Goal: Task Accomplishment & Management: Complete application form

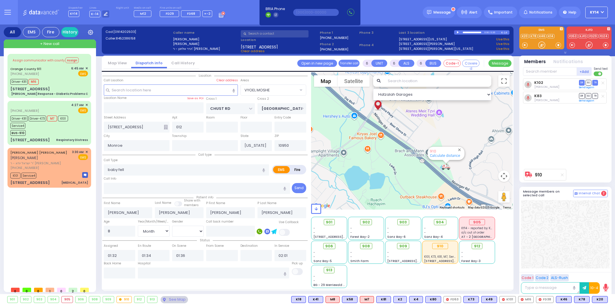
select select "VYOEL MOSHE"
select select "Month"
select select "[DEMOGRAPHIC_DATA]"
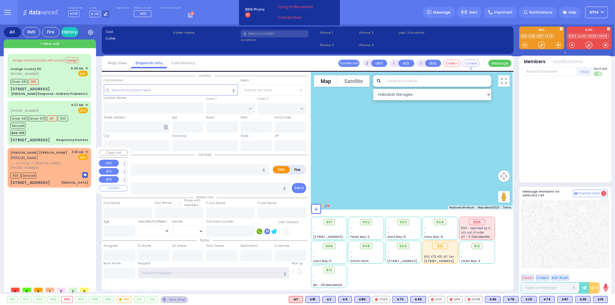
type input "ky14"
click at [85, 150] on span "✕" at bounding box center [86, 152] width 3 height 5
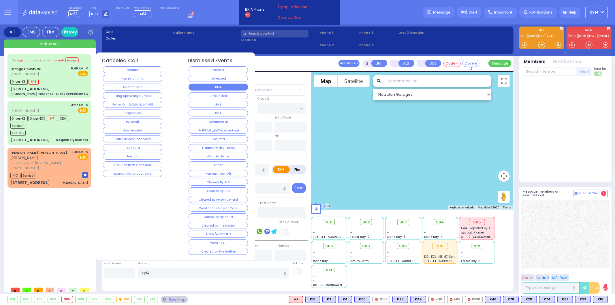
click at [205, 90] on button "RMA" at bounding box center [217, 87] width 59 height 7
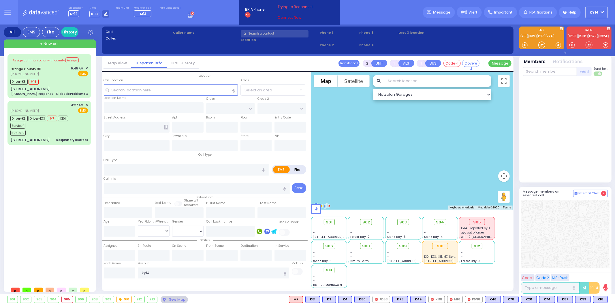
click at [288, 17] on link "Connect Now" at bounding box center [301, 17] width 46 height 5
click at [282, 19] on link "Connect Now" at bounding box center [301, 17] width 46 height 5
click at [78, 119] on div "Driver-K81 Driver-K73 M7 K101 Service4" at bounding box center [46, 121] width 72 height 14
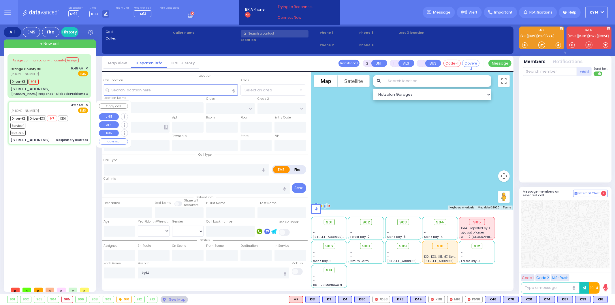
type input "6"
select select
type input "Respiratory Distress"
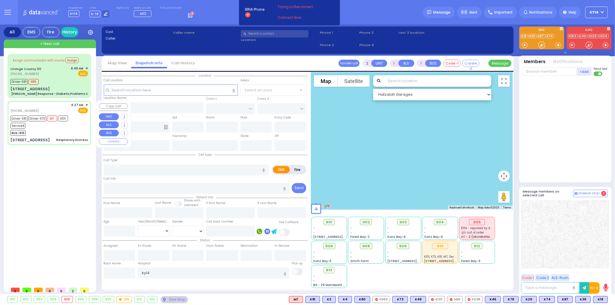
radio input "true"
type input "Najun"
type input "Babour"
type input "2"
select select "Year"
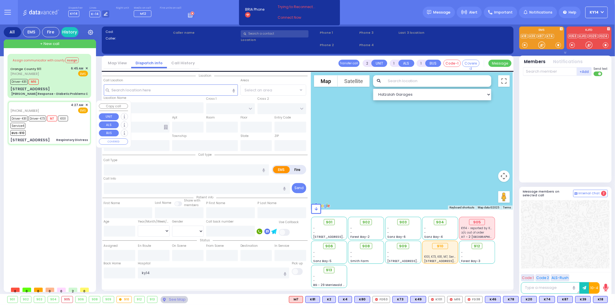
select select "[DEMOGRAPHIC_DATA]"
type input "04:27"
type input "04:29"
type input "04:32"
type input "04:44"
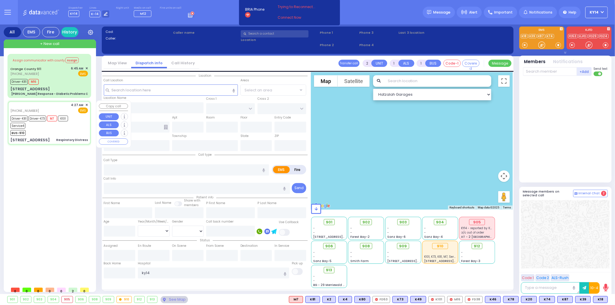
type input "05:05"
type input "05:15"
type input "Garnet Health Medical Center 707 East Main Street Middletown"
select select "Hatzalah Garages"
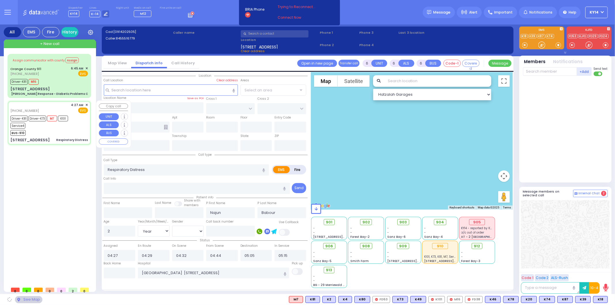
type input "BAKERTOWN RD"
type input "COUNTY ROUTE 105"
type input "20 Austra Parkway"
type input "101"
type input "Monroe"
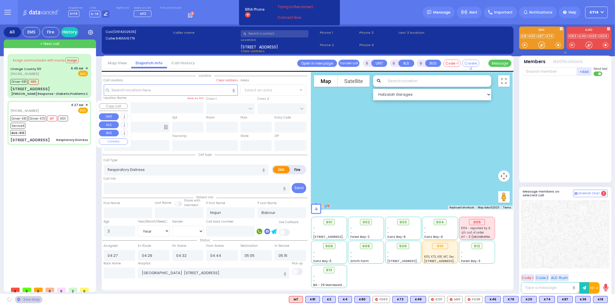
type input "[US_STATE]"
type input "10950"
select select "SECTION 4"
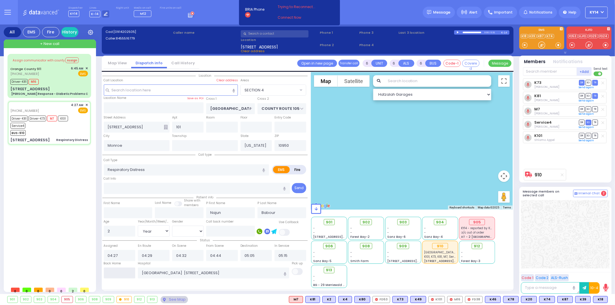
click at [127, 273] on input "text" at bounding box center [120, 272] width 32 height 11
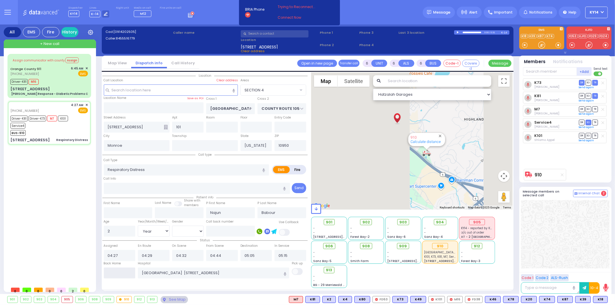
click at [129, 272] on input "text" at bounding box center [120, 272] width 32 height 11
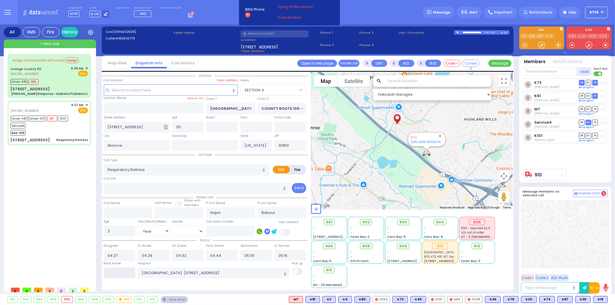
click at [120, 271] on input "text" at bounding box center [120, 272] width 32 height 11
type input "08:13"
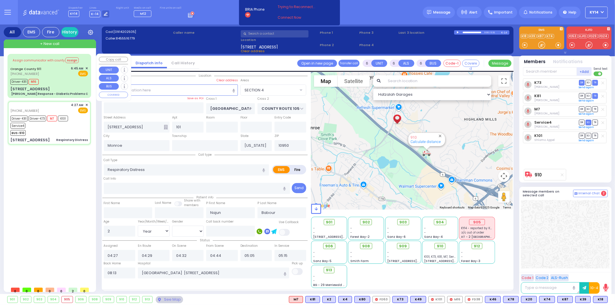
click at [54, 73] on div "Orange County 911 (845) 469-0911 6:45 AM ✕ EMS" at bounding box center [49, 71] width 78 height 11
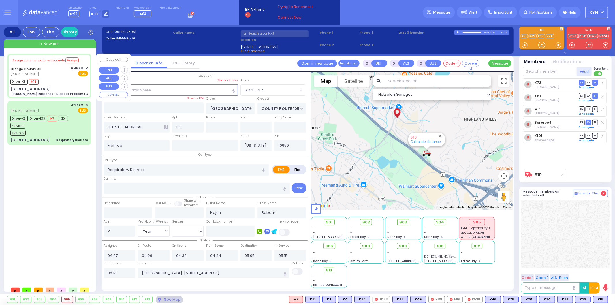
select select
type input "Charlie Response - Diabetic Problems C"
radio input "true"
type input "Nature: : Charlie Response - Diabetic Problems C Address: : 442 Round Lake Park…"
type input "Brian"
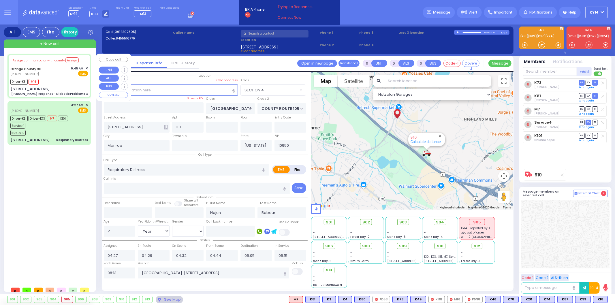
type input "Allegue"
type input "65"
select select "Year"
select select "[DEMOGRAPHIC_DATA]"
type input "06:49"
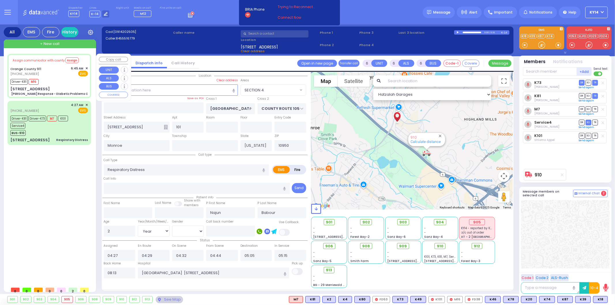
type input "06:49"
type input "06:58"
type input "07:14"
type input "07:40"
type input "07:50"
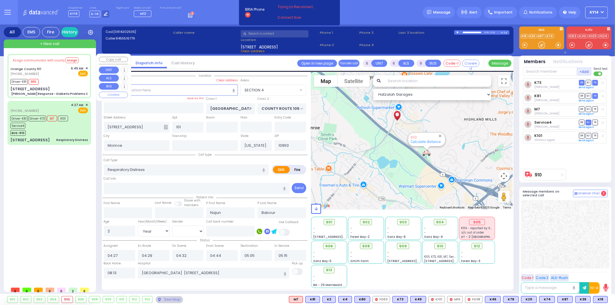
type input "Orange Regional Medical Center 707 East Main Street 7 Middletown"
select select "Hatzalah Garages"
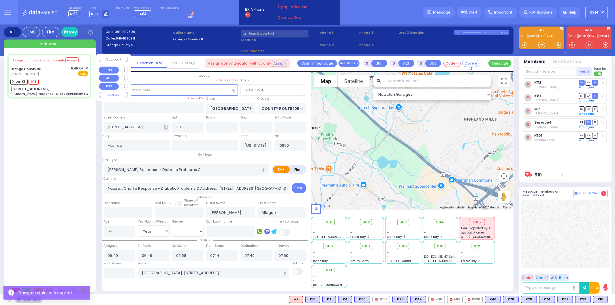
type input "442 Round Lake Park Rd"
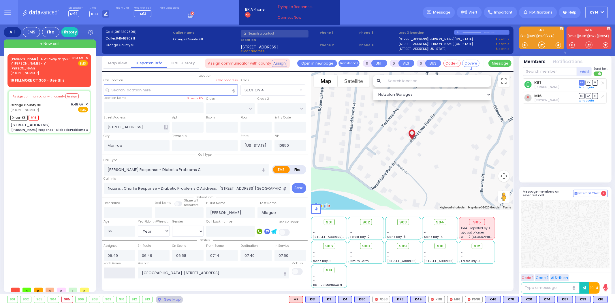
click at [124, 268] on input "text" at bounding box center [120, 272] width 32 height 11
type input "08:13"
select select
radio input "true"
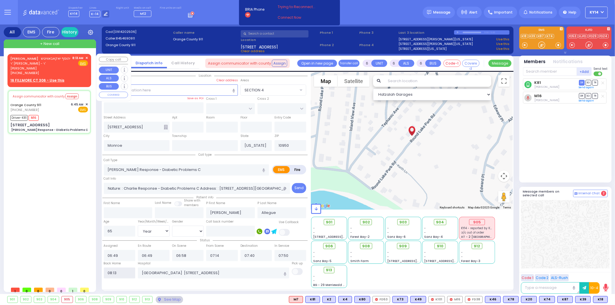
select select
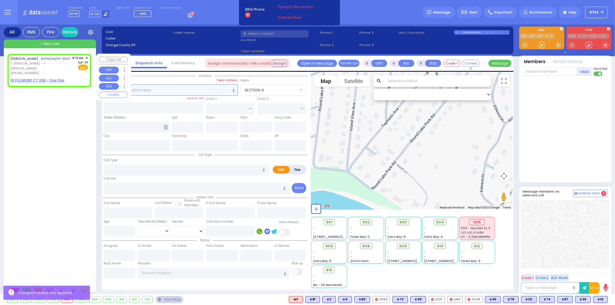
type input "2"
type input "1"
select select
radio input "true"
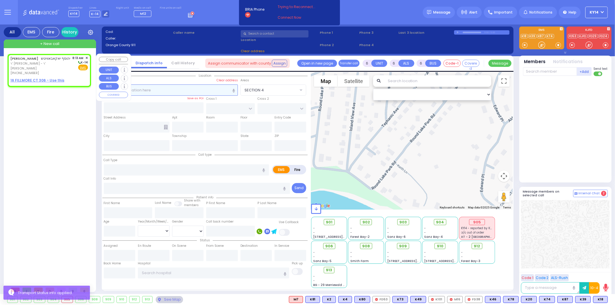
type input "YEHOSEF"
type input "[PERSON_NAME]"
select select
type input "08:13"
select select "Hatzalah Garages"
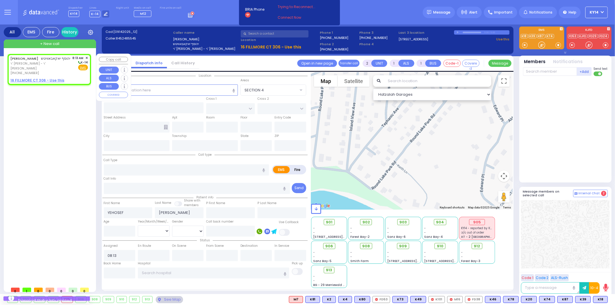
click at [73, 68] on div "Fire EMS" at bounding box center [81, 68] width 16 height 6
select select
radio input "true"
select select
select select "Hatzalah Garages"
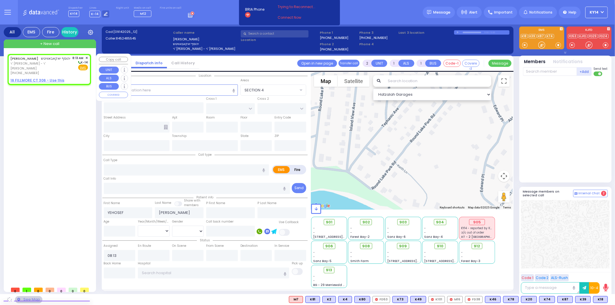
select select
radio input "true"
select select
select select "Hatzalah Garages"
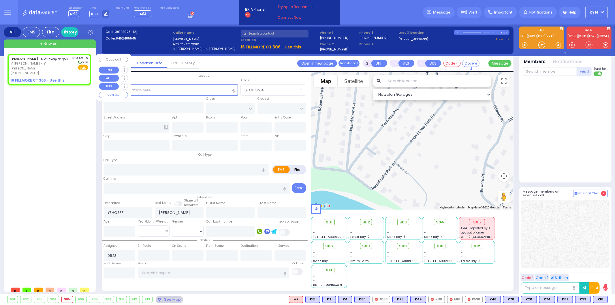
click at [39, 79] on u "16 FILLMORE CT 306 - Use this" at bounding box center [37, 80] width 54 height 5
select select
radio input "true"
select select
select select "Hatzalah Garages"
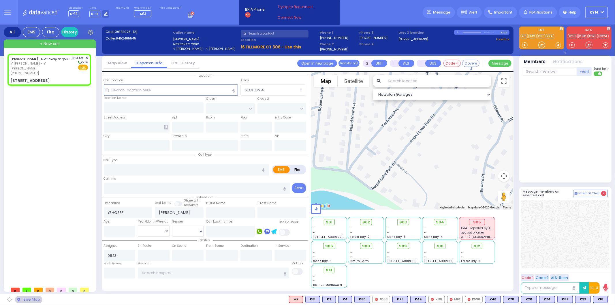
select select
radio input "true"
select select
select select "Hatzalah Garages"
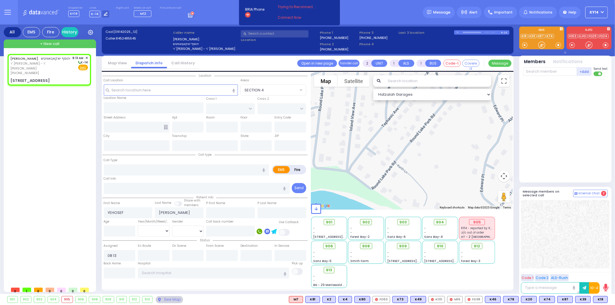
type input "KALEV WAY"
type input "TARNOPOL WAY"
type input "[STREET_ADDRESS]"
type input "306"
type input "Monroe"
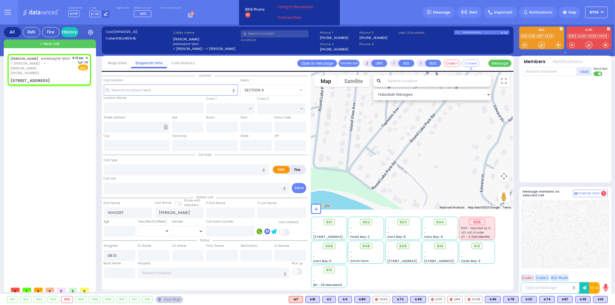
type input "[US_STATE]"
type input "10950"
select select "SECTION 3"
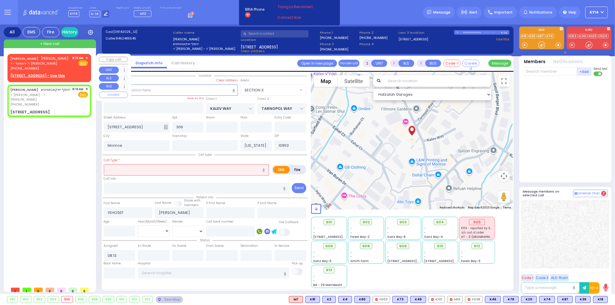
select select
radio input "true"
select select
click at [71, 70] on div "CHAIM MOSHE BITTMAN חיים משה ביטמאן ר' ירחמיאל - ר' ישראל פאלקאוויטש (845) 662-…" at bounding box center [49, 63] width 78 height 15
select select "Hatzalah Garages"
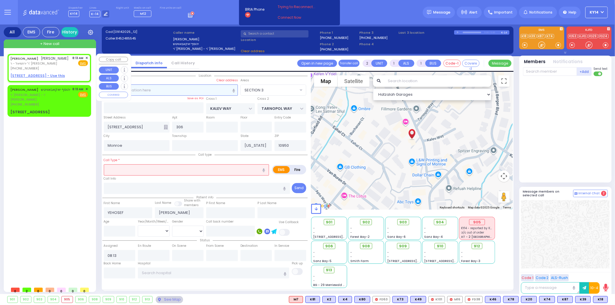
select select
radio input "true"
type input "[PERSON_NAME]"
type input "BITTMAN"
select select
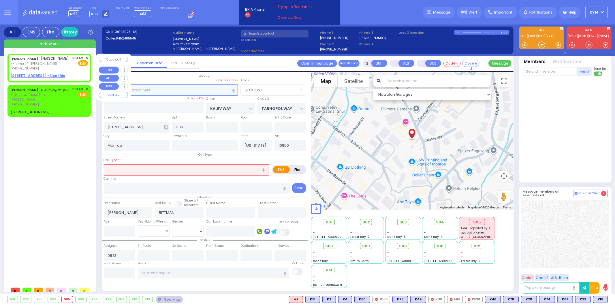
select select "SECTION 3"
select select "Hatzalah Garages"
select select
radio input "true"
select select
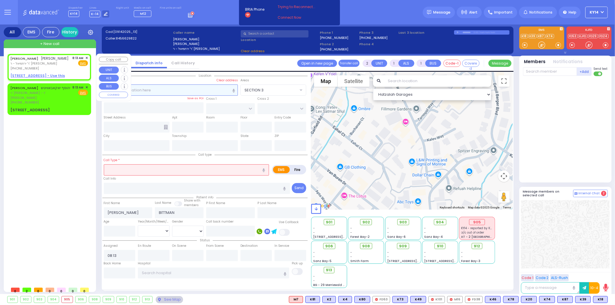
select select "Hatzalah Garages"
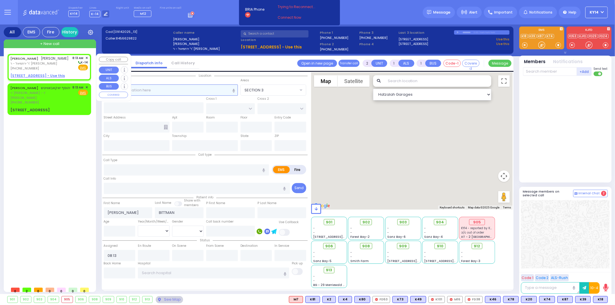
select select
radio input "true"
select select
select select "Hatzalah Garages"
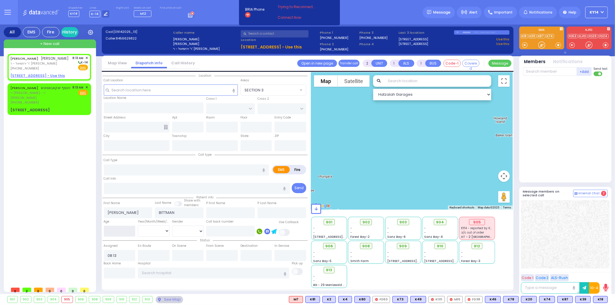
click at [125, 226] on input "number" at bounding box center [120, 231] width 32 height 11
type input "18"
select select
radio input "true"
select select
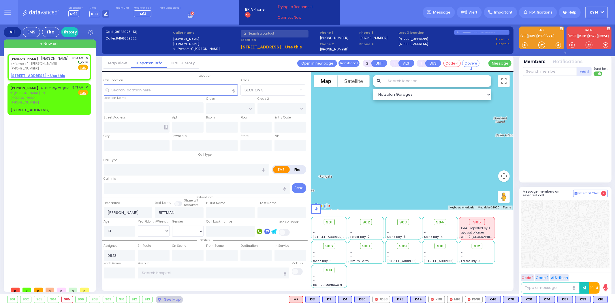
select select "Hatzalah Garages"
click at [149, 228] on select "Year Month Week Day" at bounding box center [154, 230] width 32 height 11
select select "Year"
click at [138, 225] on select "Year Month Week Day" at bounding box center [154, 230] width 32 height 11
select select
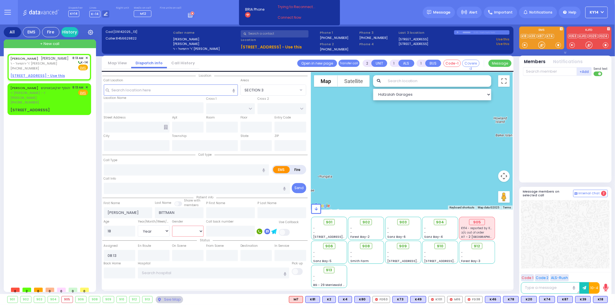
radio input "true"
select select "Year"
select select "Hatzalah Garages"
click at [186, 226] on select "Male Female" at bounding box center [188, 231] width 32 height 11
select select "[DEMOGRAPHIC_DATA]"
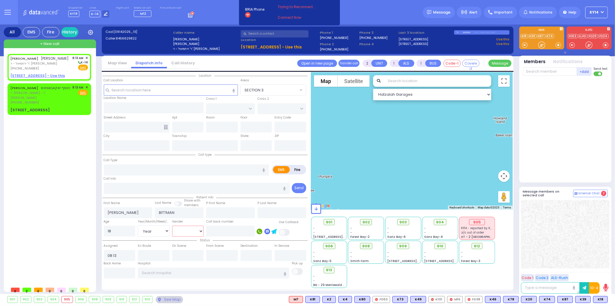
click at [172, 226] on select "Male Female" at bounding box center [188, 231] width 32 height 11
select select
radio input "true"
select select "Year"
select select "[DEMOGRAPHIC_DATA]"
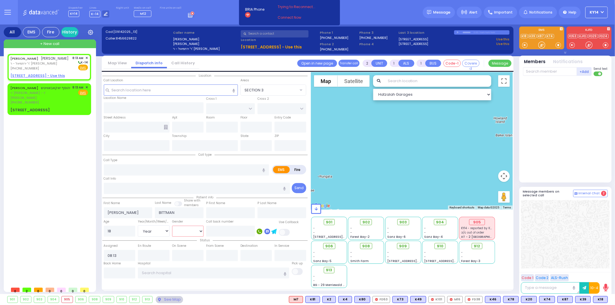
select select "Hatzalah Garages"
select select
radio input "true"
select select "Year"
select select "[DEMOGRAPHIC_DATA]"
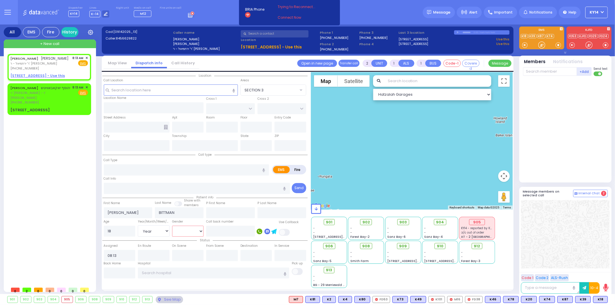
select select "Hatzalah Garages"
click at [200, 9] on div "Dispatcher KY14 shift has started. Are you ? Lines K-14" at bounding box center [307, 12] width 615 height 24
click at [59, 172] on div "CHAIM MOSHE BITTMAN חיים משה ביטמאן ר' ירחמיאל - ר' ישראל פאלקאוויטש (845) 662-…" at bounding box center [50, 169] width 86 height 230
drag, startPoint x: 79, startPoint y: 112, endPoint x: 76, endPoint y: 111, distance: 3.5
click at [78, 112] on div "YEHOSEF JACOBOWITZ יהוסף יאקאבאוויטש ר' אלחנן דוב - ר' משה אדלער (845) 248-5545…" at bounding box center [49, 99] width 81 height 30
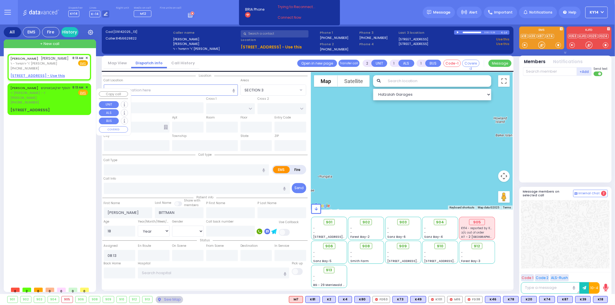
select select
radio input "true"
type input "YEHOSEF"
type input "[PERSON_NAME]"
select select
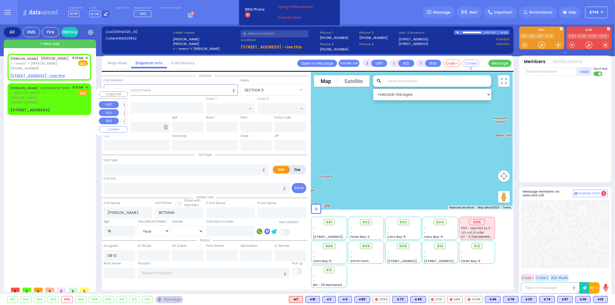
select select
select select "Hatzalah Garages"
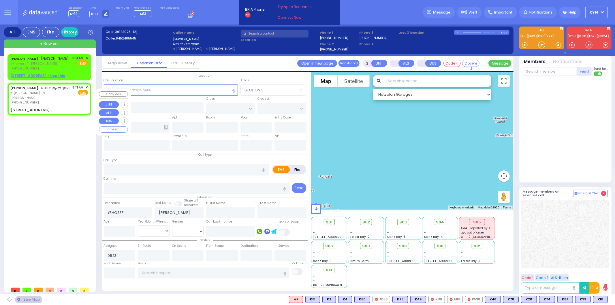
type input "KALEV WAY"
type input "TARNOPOL WAY"
type input "[STREET_ADDRESS]"
type input "306"
type input "Monroe"
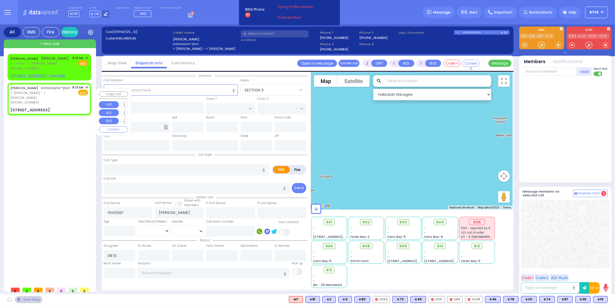
type input "[US_STATE]"
type input "10950"
select select "SECTION 3"
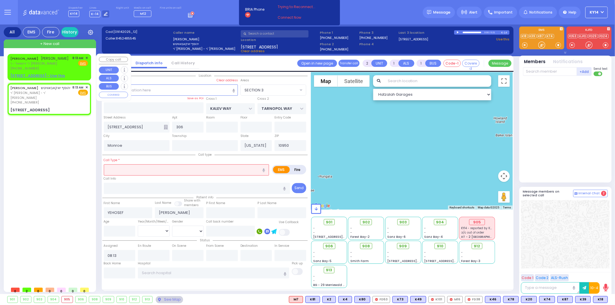
click at [73, 59] on span "8:13 AM" at bounding box center [78, 58] width 11 height 4
select select
radio input "true"
type input "[PERSON_NAME]"
type input "BITTMAN"
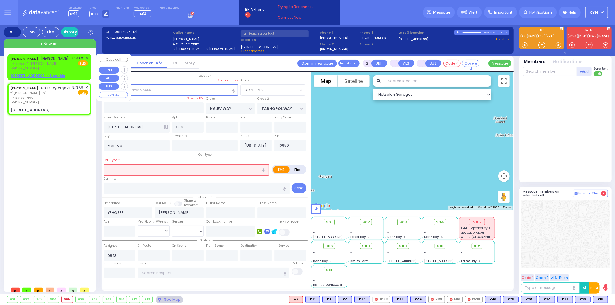
type input "18"
select select "Year"
select select "[DEMOGRAPHIC_DATA]"
select select "Hatzalah Garages"
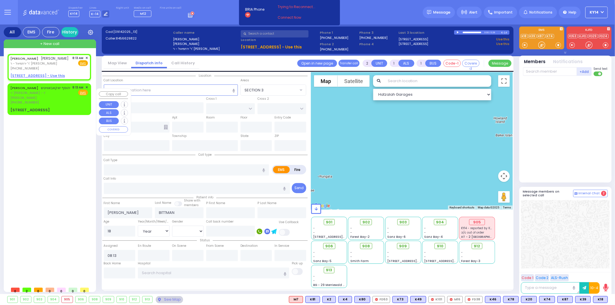
click at [76, 103] on div "8:13 AM ✕ Fire EMS" at bounding box center [81, 95] width 16 height 20
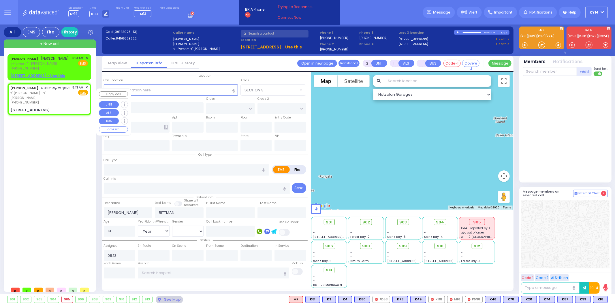
select select
radio input "true"
type input "YEHOSEF"
type input "[PERSON_NAME]"
select select
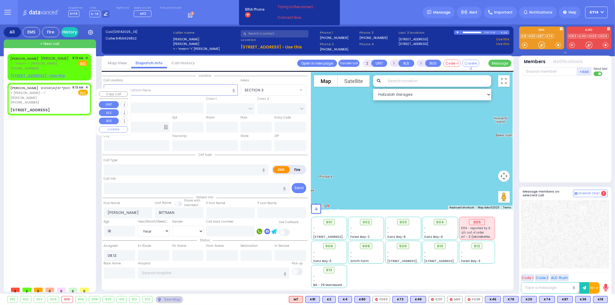
select select
type input "KALEV WAY"
type input "TARNOPOL WAY"
type input "[STREET_ADDRESS]"
type input "306"
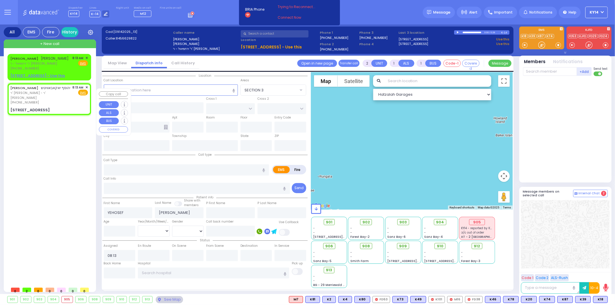
type input "Monroe"
type input "[US_STATE]"
type input "10950"
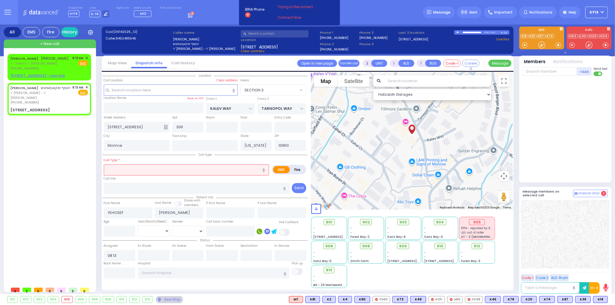
click at [296, 168] on label "Fire" at bounding box center [297, 169] width 16 height 7
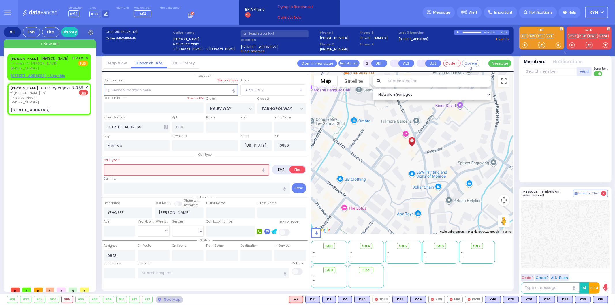
click at [189, 167] on input "text" at bounding box center [186, 169] width 165 height 11
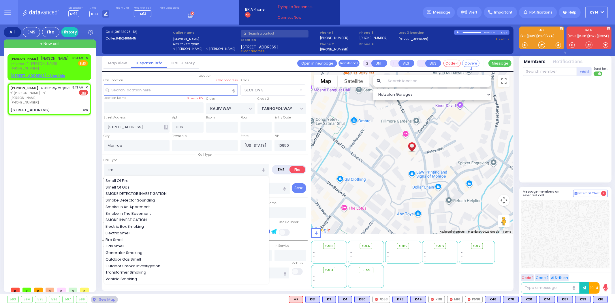
click at [145, 199] on span "Smoke Detector Sounding" at bounding box center [130, 200] width 51 height 6
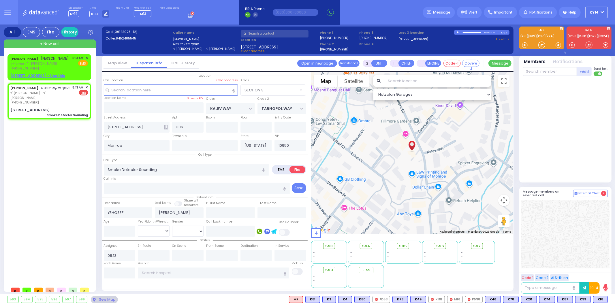
click at [596, 14] on span "KY14" at bounding box center [594, 12] width 9 height 5
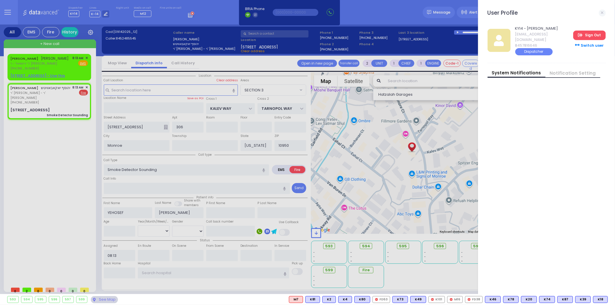
click at [592, 35] on link "Sign Out" at bounding box center [589, 35] width 32 height 9
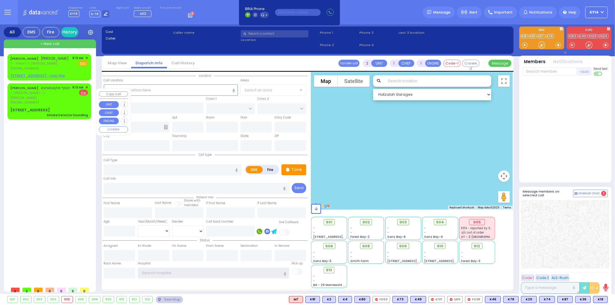
type input "ky14"
click at [62, 91] on div "[PERSON_NAME] יהוסף יאקאבאוויטש" at bounding box center [40, 88] width 60 height 6
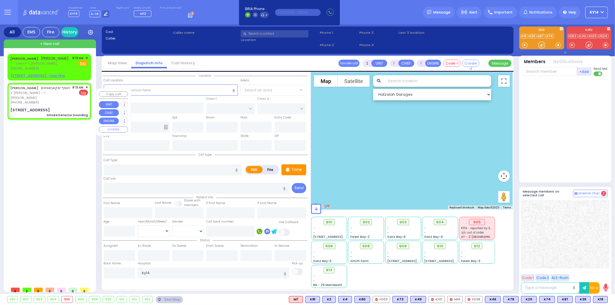
select select
type input "Smoke Detector Sounding"
radio input "false"
radio input "true"
type input "YEHOSEF"
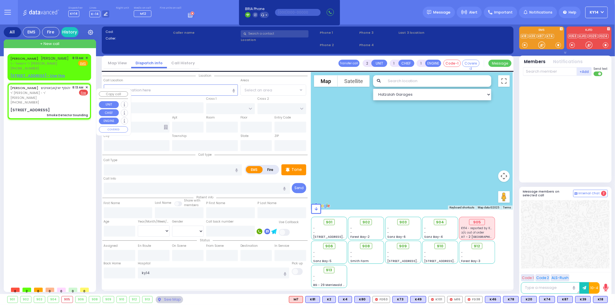
type input "[PERSON_NAME]"
select select
type input "08:13"
select select "Hatzalah Garages"
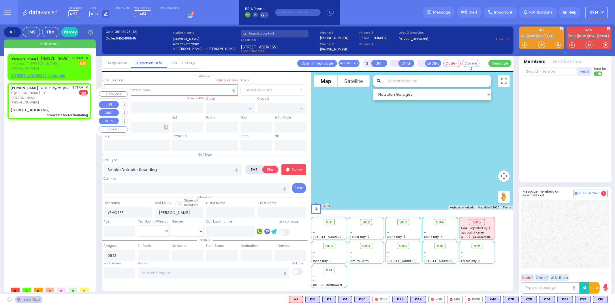
type input "KALEV WAY"
type input "TARNOPOL WAY"
type input "[STREET_ADDRESS]"
type input "306"
type input "Monroe"
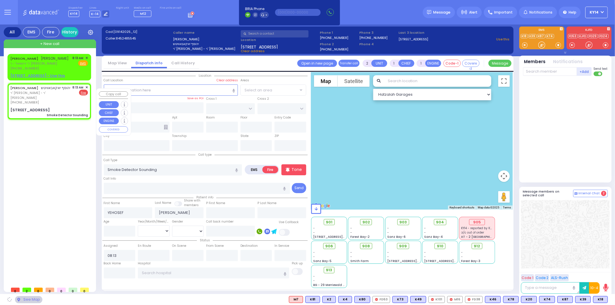
type input "[US_STATE]"
type input "10950"
select select "SECTION 3"
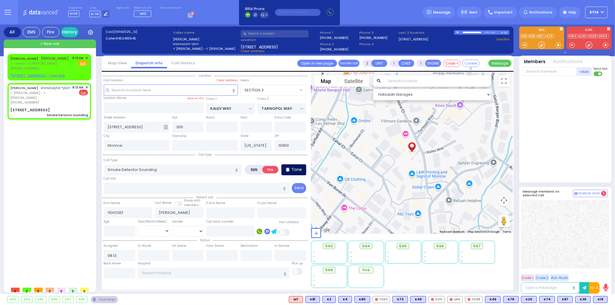
click at [297, 168] on p "Tone" at bounding box center [296, 170] width 10 height 6
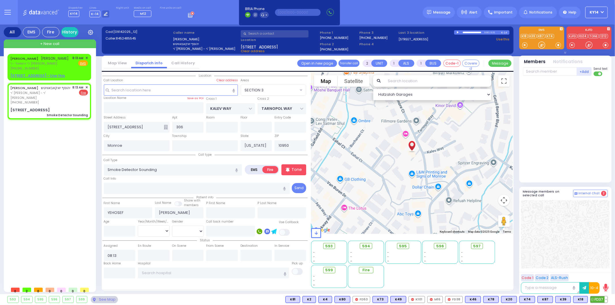
click at [601, 300] on span "FD37" at bounding box center [598, 299] width 17 height 6
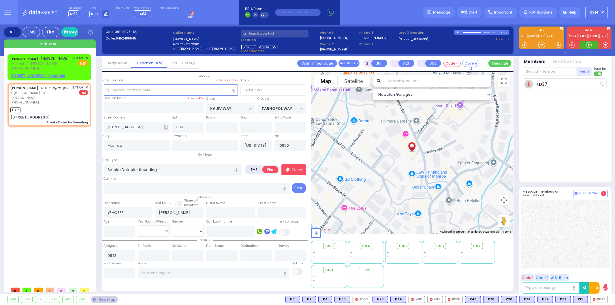
select select
radio input "true"
select select
type input "08:16"
select select "Hatzalah Garages"
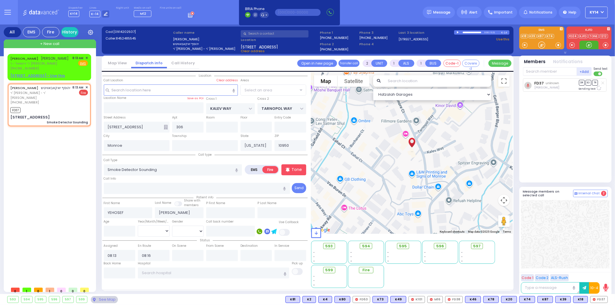
select select "SECTION 3"
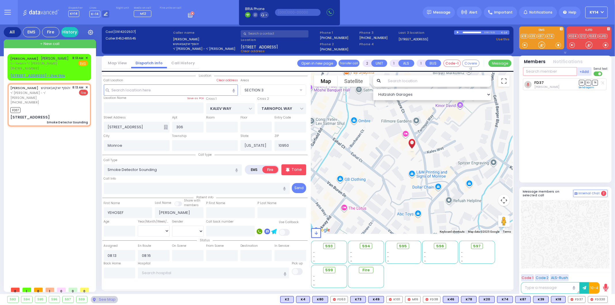
click at [546, 68] on input "text" at bounding box center [550, 71] width 54 height 9
type input "16"
select select
radio input "true"
select select
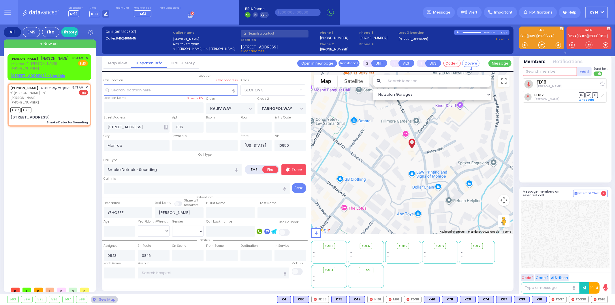
select select "Hatzalah Garages"
select select "SECTION 3"
click at [580, 301] on span "FD330" at bounding box center [578, 299] width 19 height 6
select select
radio input "true"
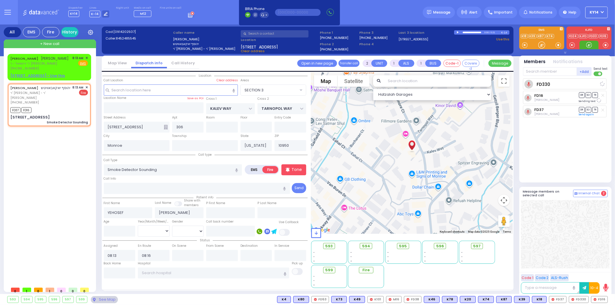
select select
select select "Hatzalah Garages"
select select "SECTION 3"
click at [59, 61] on div "[PERSON_NAME] [PERSON_NAME]" at bounding box center [39, 59] width 59 height 6
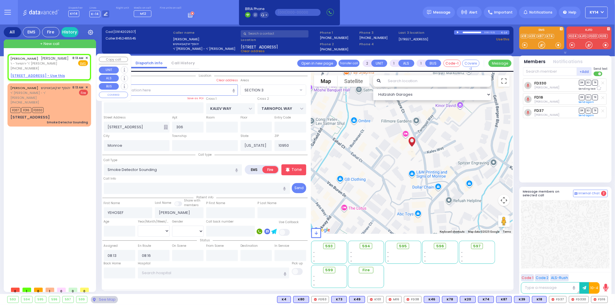
select select
radio input "true"
type input "[PERSON_NAME]"
type input "BITTMAN"
type input "18"
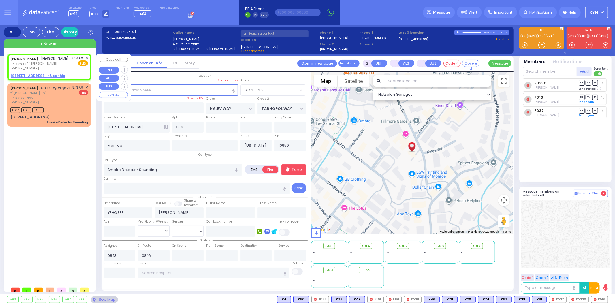
select select "Year"
select select "[DEMOGRAPHIC_DATA]"
select select "Hatzalah Garages"
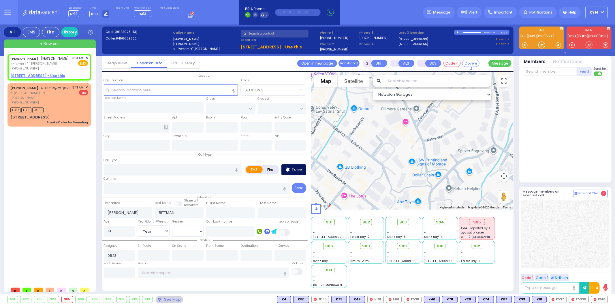
click at [292, 168] on p "Tone" at bounding box center [296, 170] width 10 height 6
click at [145, 166] on input "text" at bounding box center [173, 169] width 138 height 11
click at [136, 179] on span "Pt not feeling well" at bounding box center [122, 181] width 35 height 6
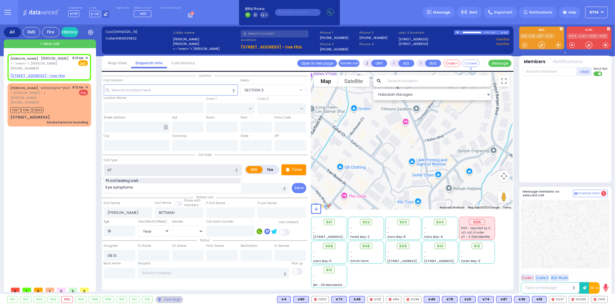
type input "Pt not feeling well"
type input "1"
type input "0"
select select
radio input "true"
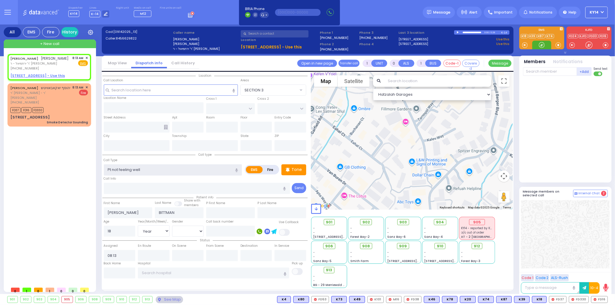
select select "Year"
select select "[DEMOGRAPHIC_DATA]"
select select "Hatzalah Garages"
click at [600, 298] on span "K24" at bounding box center [599, 299] width 15 height 6
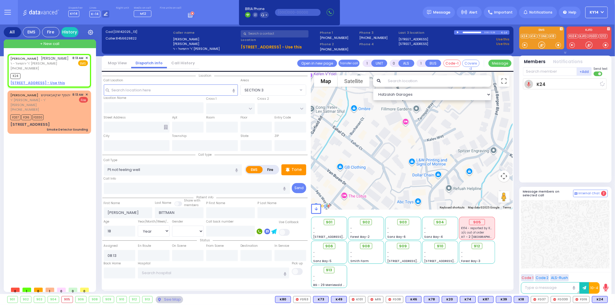
select select
radio input "true"
select select "Year"
select select "[DEMOGRAPHIC_DATA]"
type input "08:17"
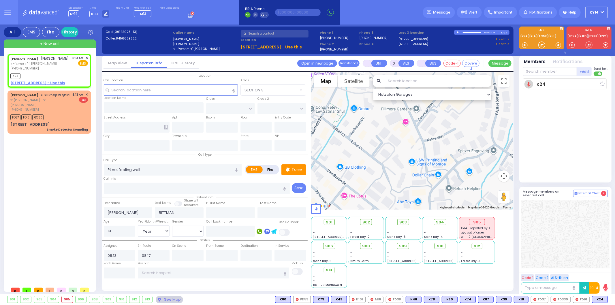
select select "Hatzalah Garages"
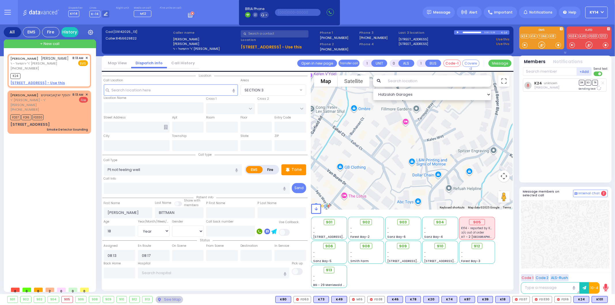
select select
radio input "true"
select select "Year"
select select "[DEMOGRAPHIC_DATA]"
select select "Hatzalah Garages"
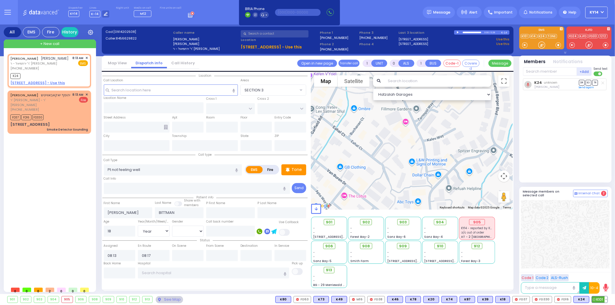
drag, startPoint x: 598, startPoint y: 300, endPoint x: 595, endPoint y: 297, distance: 3.5
click at [597, 299] on span "K101" at bounding box center [600, 299] width 16 height 6
select select
radio input "true"
select select "Year"
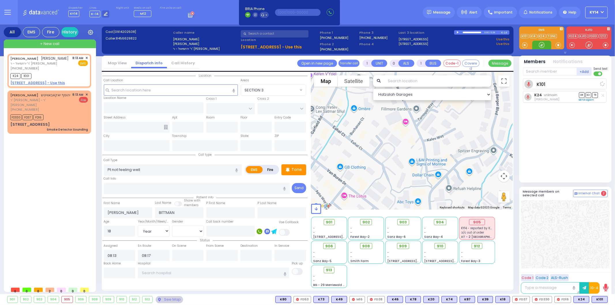
select select "[DEMOGRAPHIC_DATA]"
select select "Hatzalah Garages"
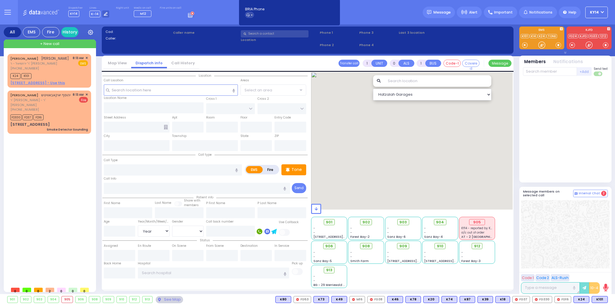
select select "Year"
select select "[DEMOGRAPHIC_DATA]"
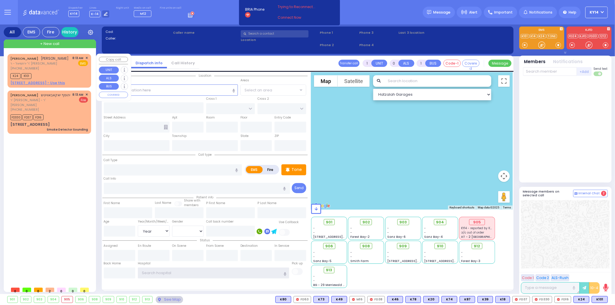
type input "ky14"
click at [61, 79] on div "K24 K101" at bounding box center [49, 75] width 78 height 7
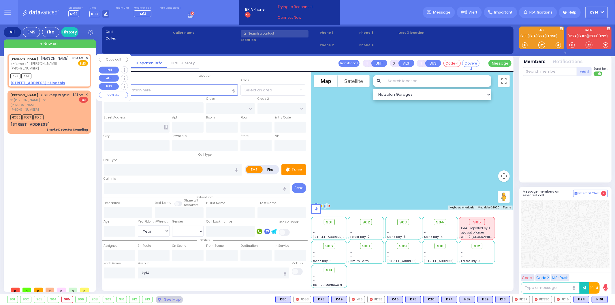
select select
type input "Pt not feeling well"
radio input "true"
type input "[PERSON_NAME]"
type input "BITTMAN"
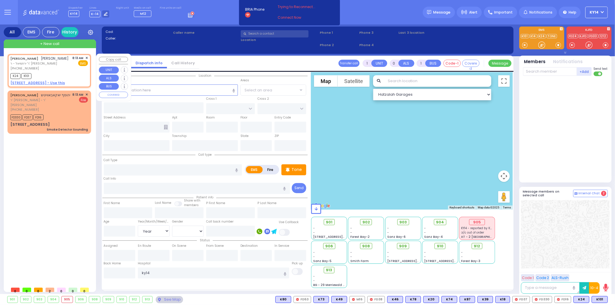
type input "18"
select select "Year"
select select "[DEMOGRAPHIC_DATA]"
type input "08:13"
type input "08:17"
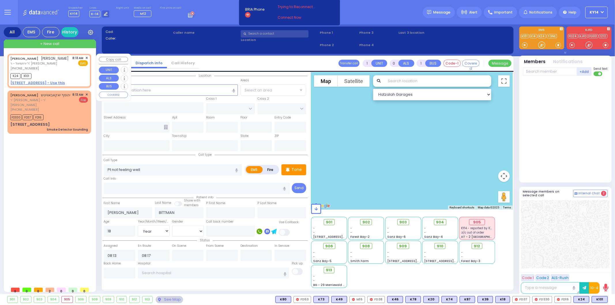
select select "Hatzalah Garages"
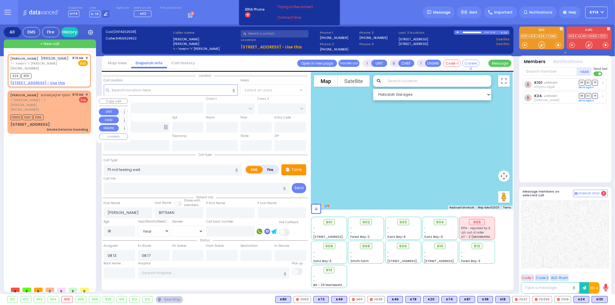
click at [53, 112] on div "[PHONE_NUMBER]" at bounding box center [40, 109] width 60 height 5
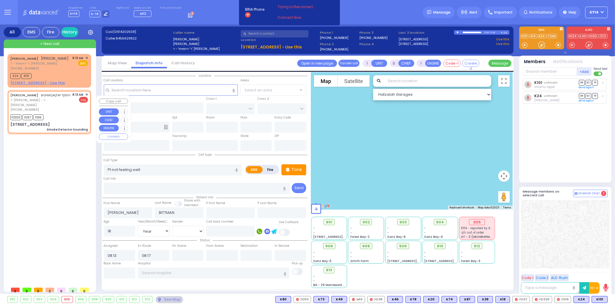
type input "2"
type input "1"
select select
type input "Smoke Detector Sounding"
radio input "false"
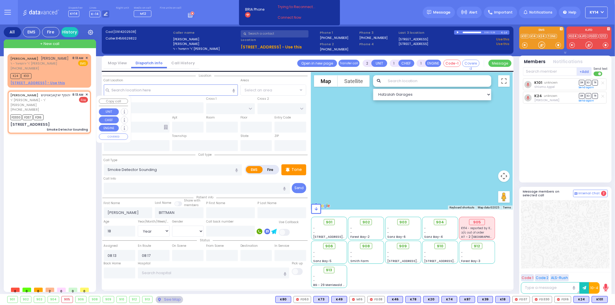
radio input "true"
type input "YEHOSEF"
type input "[PERSON_NAME]"
select select
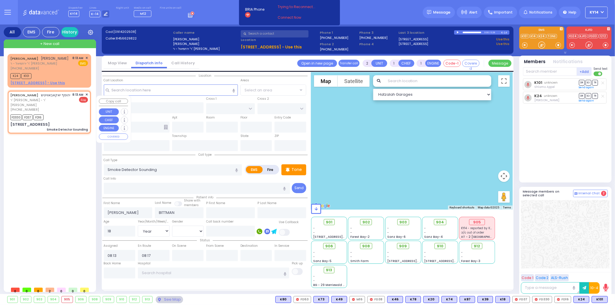
type input "08:16"
type input "KALEV WAY"
type input "TARNOPOL WAY"
type input "[STREET_ADDRESS]"
type input "306"
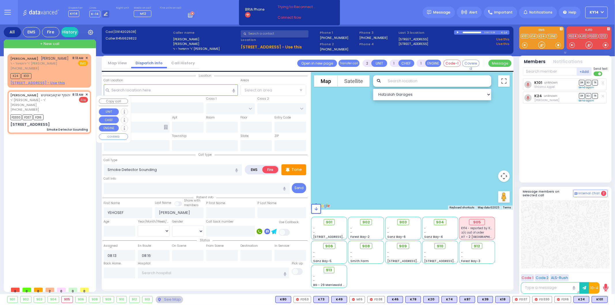
type input "Monroe"
type input "[US_STATE]"
type input "10950"
select select "Hatzalah Garages"
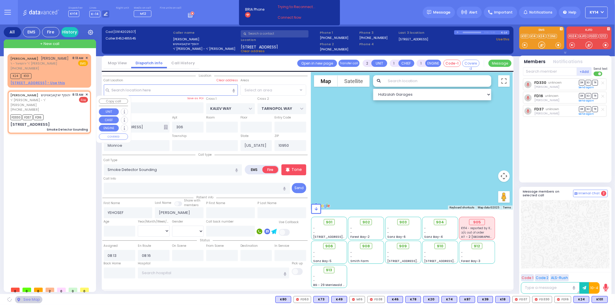
select select "SECTION 3"
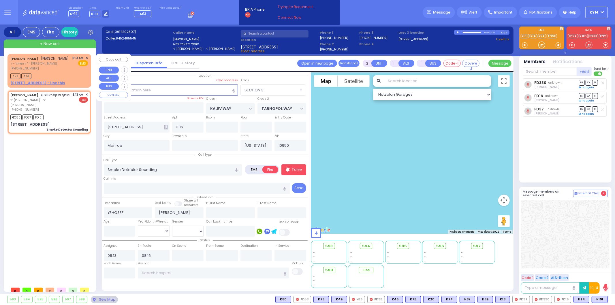
click at [61, 71] on div "[PHONE_NUMBER]" at bounding box center [39, 68] width 59 height 5
type input "1"
type input "0"
select select
type input "Pt not feeling well"
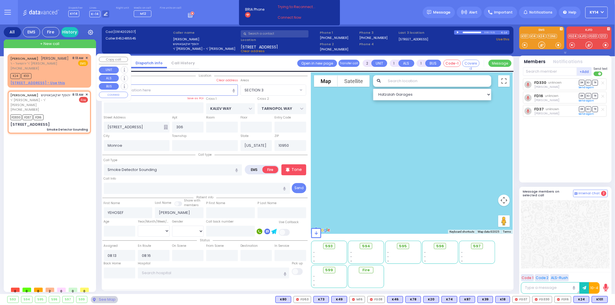
radio input "true"
type input "[PERSON_NAME]"
type input "BITTMAN"
type input "18"
select select "Year"
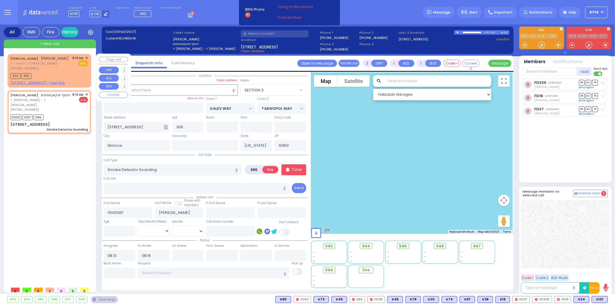
select select "[DEMOGRAPHIC_DATA]"
type input "08:17"
select select "Hatzalah Garages"
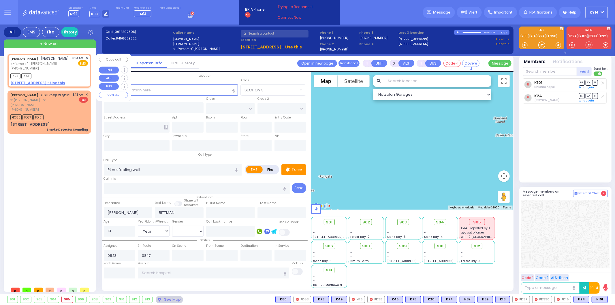
click at [30, 85] on u "[STREET_ADDRESS] - Use this" at bounding box center [37, 82] width 54 height 5
select select
radio input "true"
select select "Year"
select select "[DEMOGRAPHIC_DATA]"
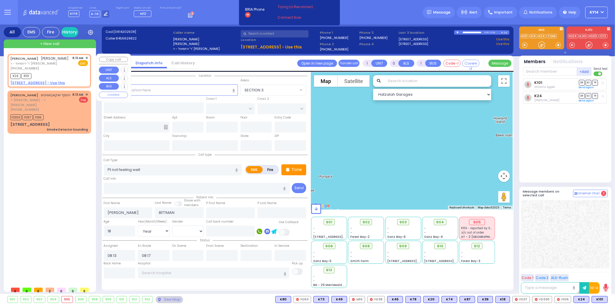
select select "Hatzalah Garages"
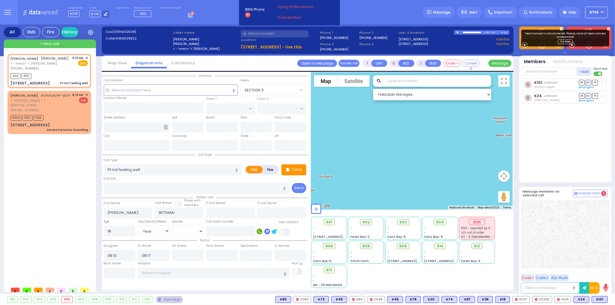
select select
radio input "true"
select select "Year"
select select "[DEMOGRAPHIC_DATA]"
type input "KAHAN DR"
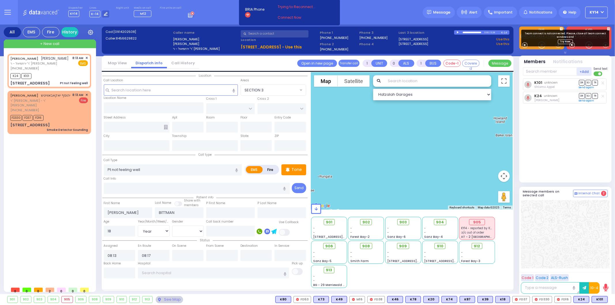
type input "GETZIL BERGER BLVD"
type input "6 MERON DR"
type input "201"
type input "Monroe"
type input "[US_STATE]"
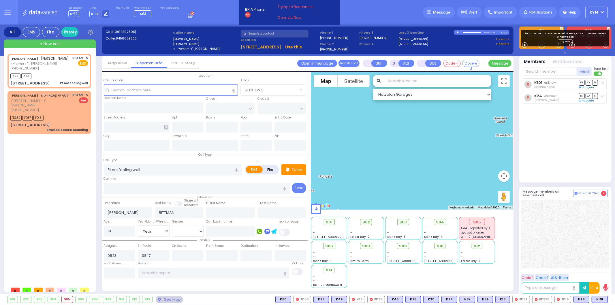
type input "10950"
select select "Hatzalah Garages"
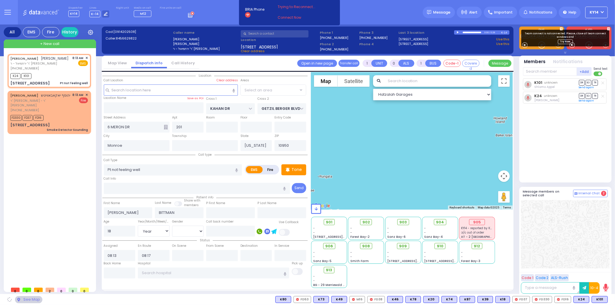
select select "SECTION 4"
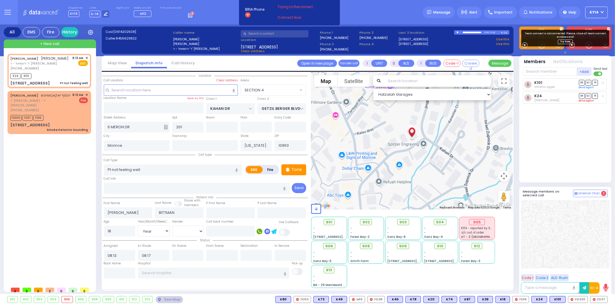
click at [588, 102] on link "Send again" at bounding box center [586, 100] width 15 height 3
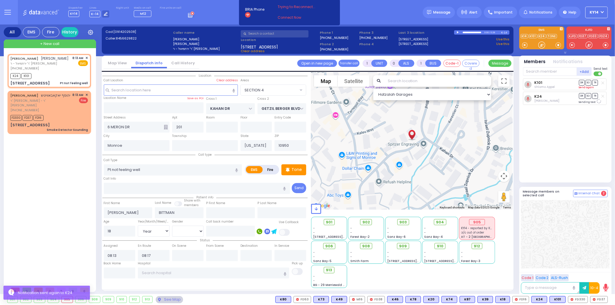
click at [588, 87] on link "Send again" at bounding box center [586, 87] width 15 height 3
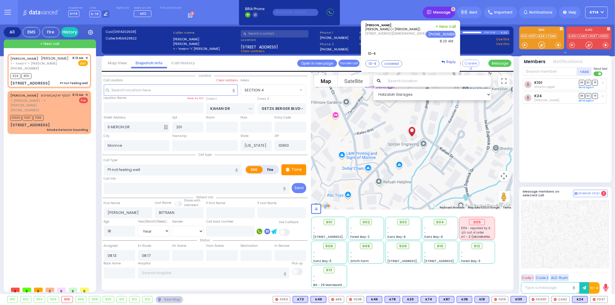
drag, startPoint x: 434, startPoint y: 15, endPoint x: 436, endPoint y: 13, distance: 3.1
click at [436, 13] on span "Message" at bounding box center [441, 13] width 17 height 6
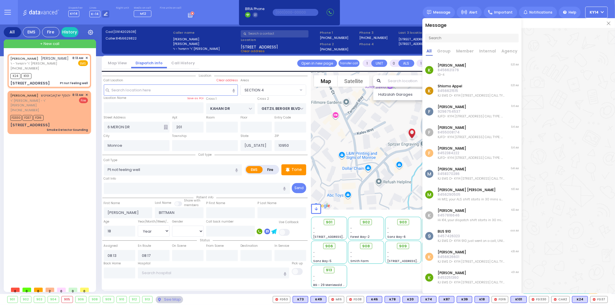
click at [607, 22] on img at bounding box center [608, 23] width 3 height 3
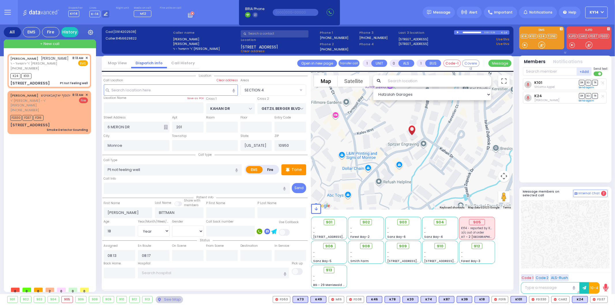
click at [374, 12] on div "Dispatcher KY14 shift has started. Are you ? Lines K-14" at bounding box center [307, 12] width 615 height 24
type input "6"
select select
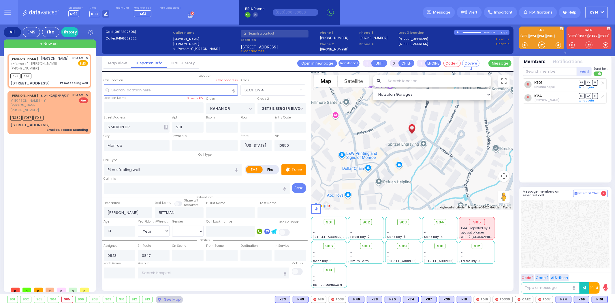
radio input "true"
type input "Unknown"
select select "Year"
select select "[DEMOGRAPHIC_DATA]"
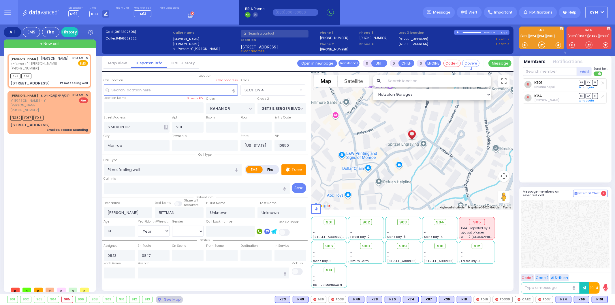
select select "Hatzalah Garages"
select select "SECTION 4"
click at [606, 298] on button at bounding box center [605, 299] width 3 height 6
click at [600, 266] on icon at bounding box center [602, 266] width 6 height 6
click at [534, 261] on div at bounding box center [565, 234] width 88 height 68
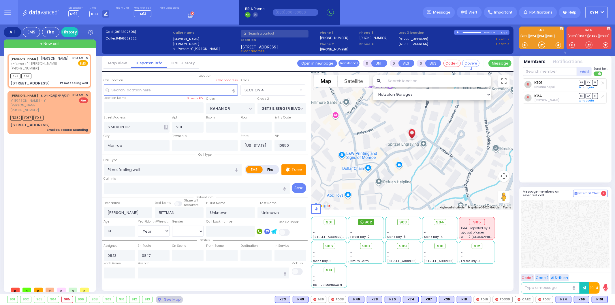
click at [369, 224] on span "902" at bounding box center [367, 222] width 7 height 6
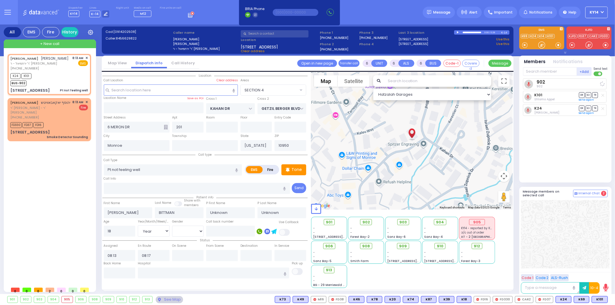
select select
radio input "true"
select select "Year"
select select "[DEMOGRAPHIC_DATA]"
select select "Hatzalah Garages"
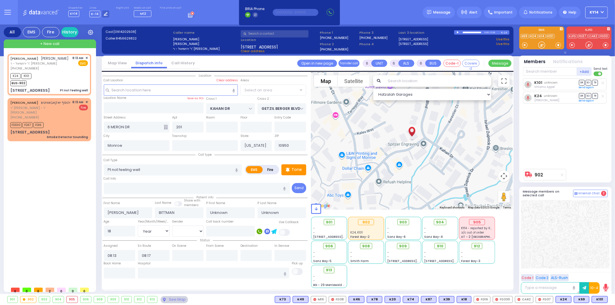
select select "SECTION 4"
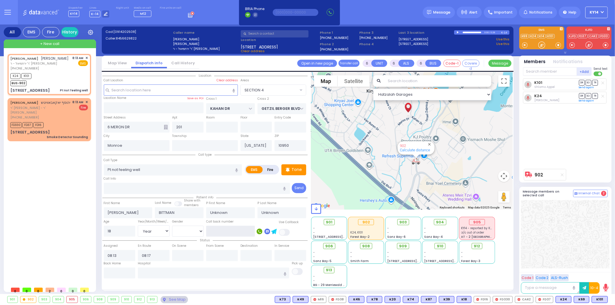
click at [230, 231] on input "text" at bounding box center [230, 231] width 49 height 11
click at [225, 255] on input "text" at bounding box center [222, 255] width 32 height 11
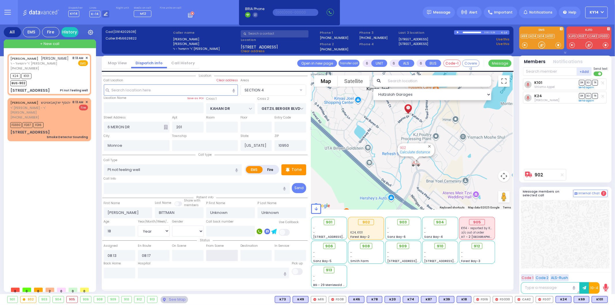
click at [225, 255] on input "text" at bounding box center [222, 255] width 32 height 11
type input "08:41"
select select
radio input "true"
select select "Year"
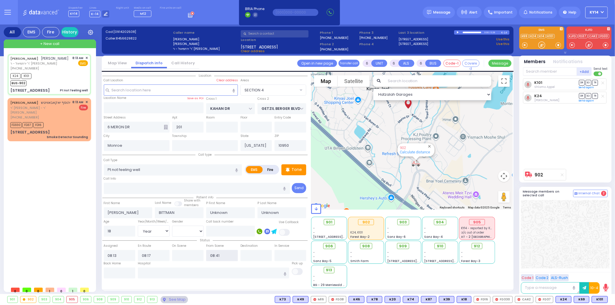
select select "[DEMOGRAPHIC_DATA]"
select select "Hatzalah Garages"
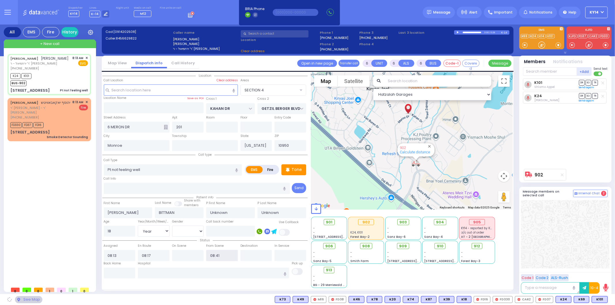
select select "SECTION 4"
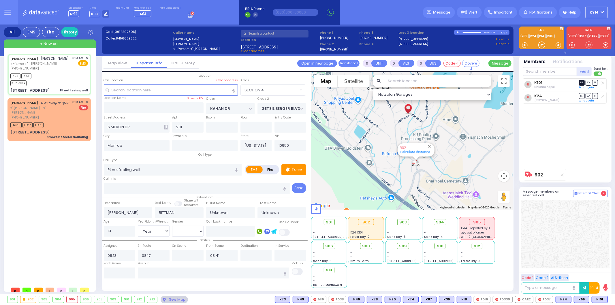
click at [582, 84] on span "DR" at bounding box center [582, 82] width 6 height 5
select select
radio input "true"
select select "Year"
select select "[DEMOGRAPHIC_DATA]"
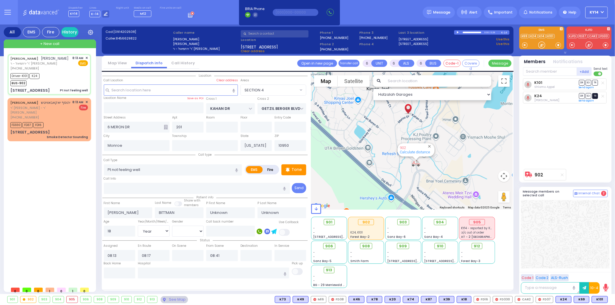
select select "Hatzalah Garages"
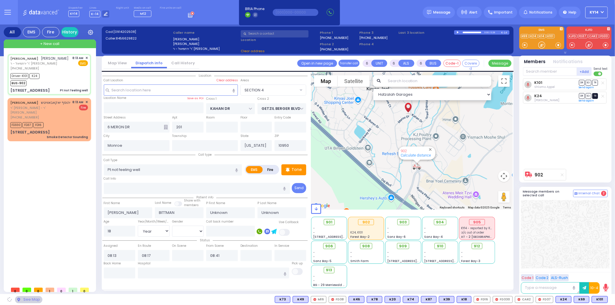
select select "SECTION 4"
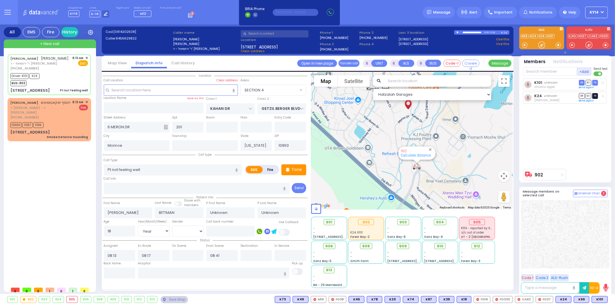
click at [594, 97] on span "TR" at bounding box center [595, 95] width 6 height 5
select select
radio input "true"
select select "Year"
select select "[DEMOGRAPHIC_DATA]"
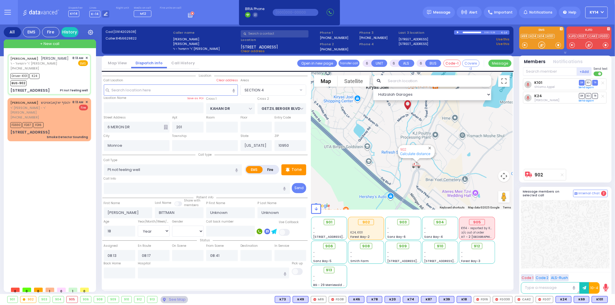
select select "Hatzalah Garages"
select select "SECTION 4"
click at [88, 105] on span "✕" at bounding box center [86, 102] width 3 height 5
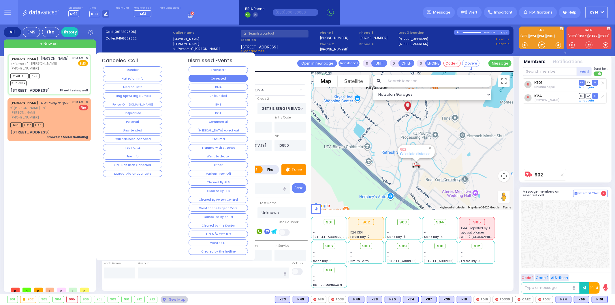
click at [195, 75] on button "Corrected" at bounding box center [217, 78] width 59 height 7
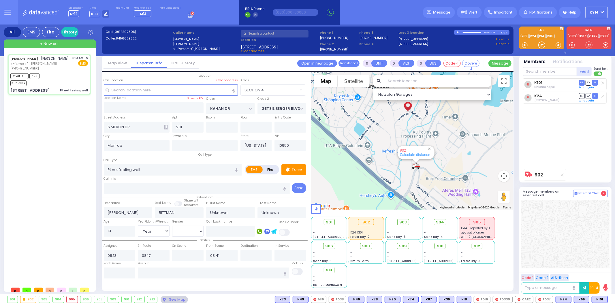
click at [60, 217] on div "CHAIM MOSHE BITTMAN חיים משה ביטמאן ר' ירחמיאל - ר' ישראל פאלקאוויטש (845) 662-…" at bounding box center [50, 169] width 86 height 230
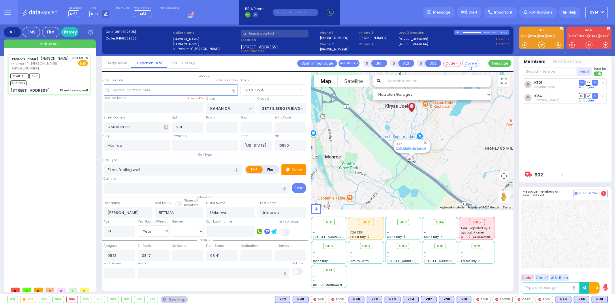
select select
radio input "true"
select select "Year"
select select "[DEMOGRAPHIC_DATA]"
select select "Hatzalah Garages"
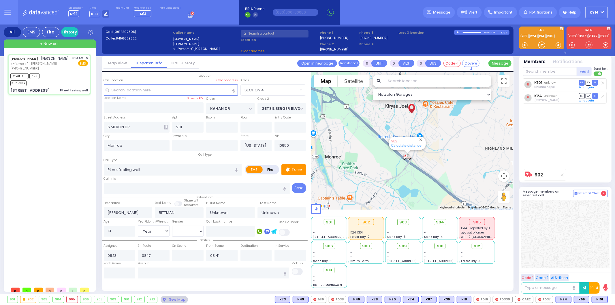
select select "SECTION 4"
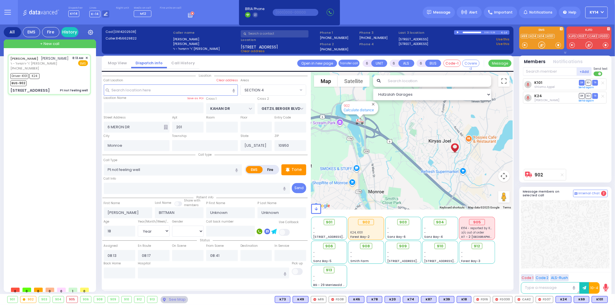
select select
radio input "true"
select select "Year"
select select "[DEMOGRAPHIC_DATA]"
select select "Hatzalah Garages"
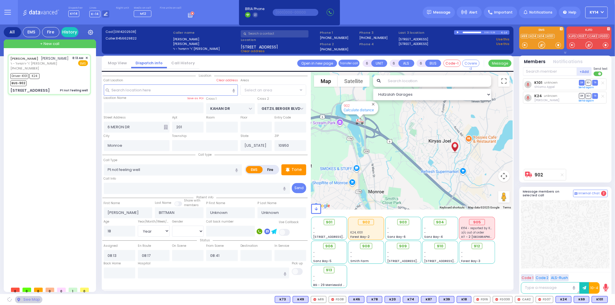
select select "SECTION 4"
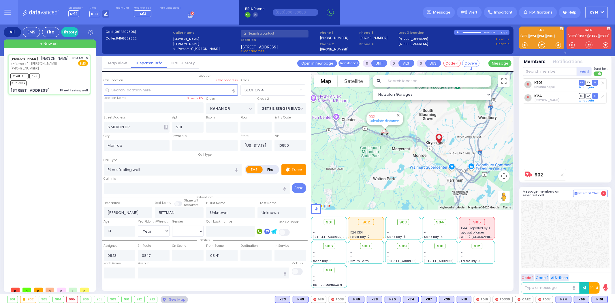
select select
radio input "true"
type input "Isaac"
type input "Bittman"
select select "Year"
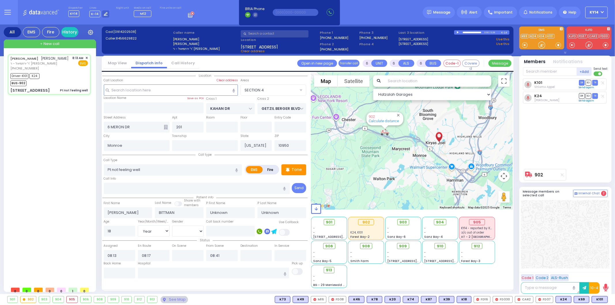
select select "[DEMOGRAPHIC_DATA]"
select select "Hatzalah Garages"
select select "SECTION 4"
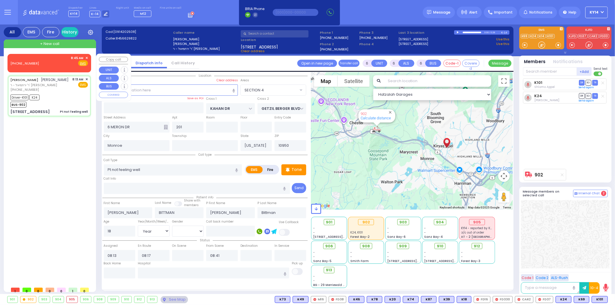
click at [52, 59] on div "(845) 879-6140 8:45 AM ✕ Fire EMS" at bounding box center [49, 61] width 78 height 11
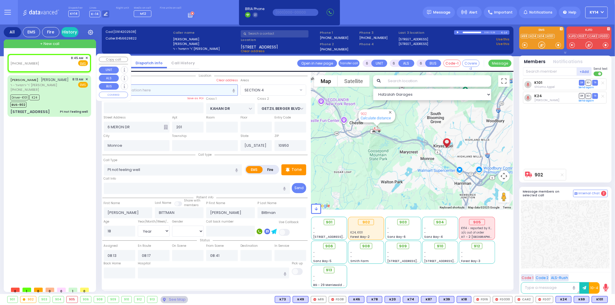
type input "2"
type input "1"
select select
radio input "true"
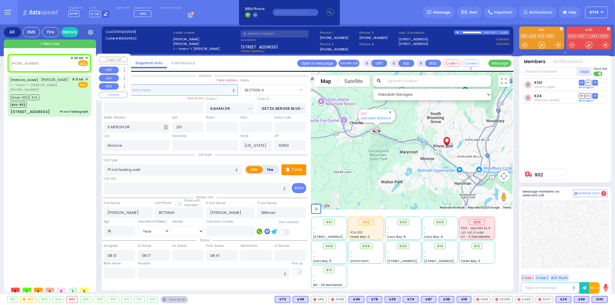
select select
type input "08:45"
select select "Hatzalah Garages"
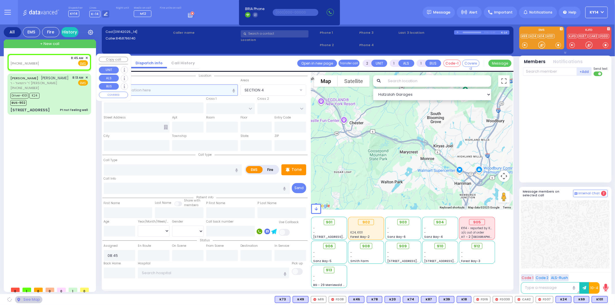
select select
radio input "true"
select select
select select "Hatzalah Garages"
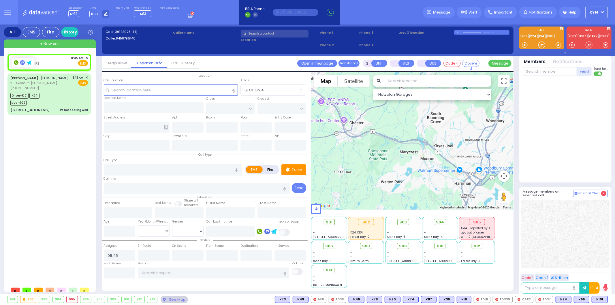
click at [13, 62] on div at bounding box center [23, 62] width 22 height 9
click at [18, 63] on rect at bounding box center [16, 62] width 5 height 5
type input "8458796140"
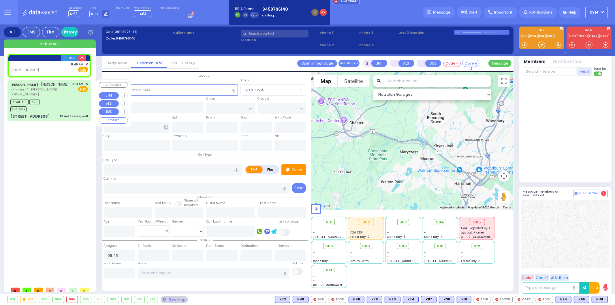
click at [75, 105] on div "Driver-K101 K24 BUS-902" at bounding box center [49, 105] width 78 height 14
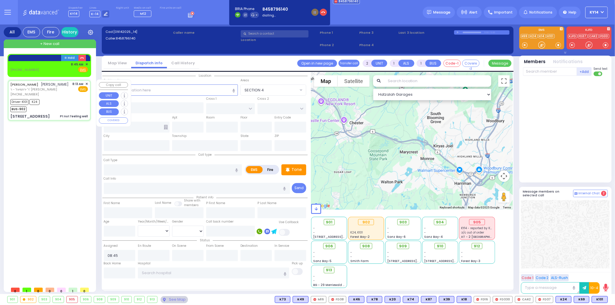
type input "6"
select select
type input "Pt not feeling well"
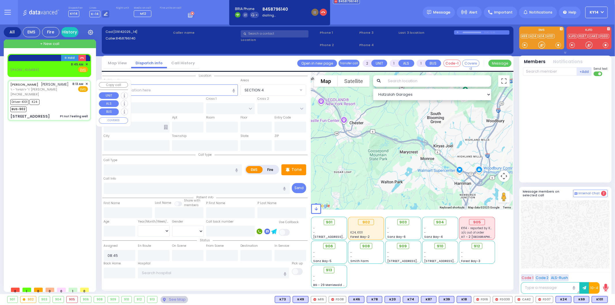
radio input "true"
type input "[PERSON_NAME]"
type input "BITTMAN"
type input "Isaac"
type input "Bittman"
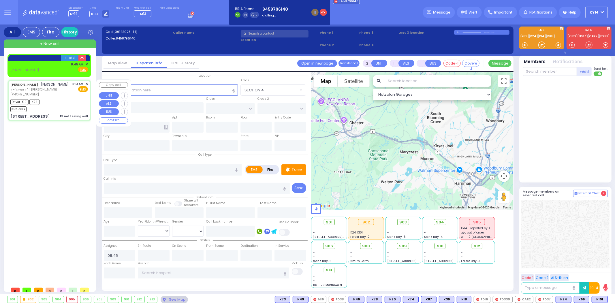
type input "18"
select select "Year"
select select "[DEMOGRAPHIC_DATA]"
type input "08:13"
type input "08:17"
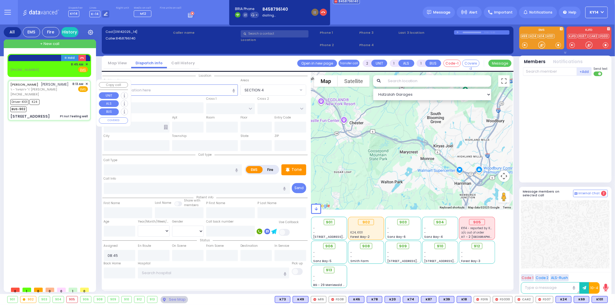
type input "08:41"
type input "KAHAN DR"
type input "GETZIL BERGER BLVD"
type input "6 MERON DR"
type input "201"
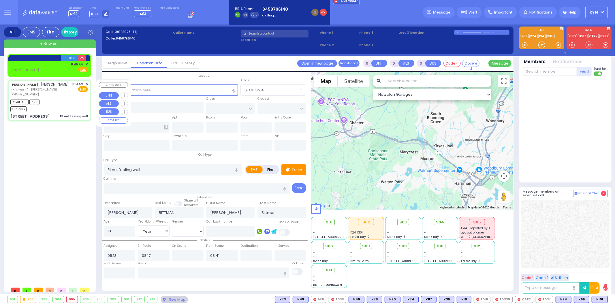
type input "Monroe"
type input "[US_STATE]"
type input "10950"
select select "Hatzalah Garages"
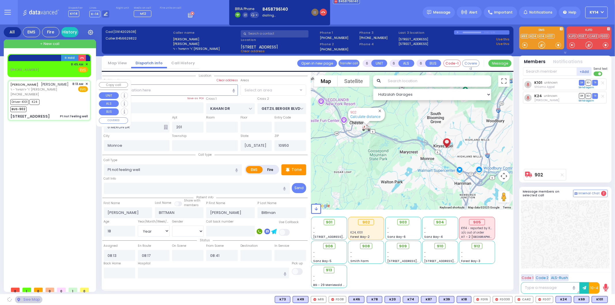
select select "SECTION 4"
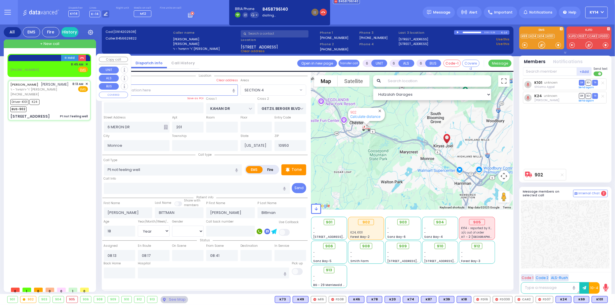
click at [52, 72] on div "(845) 879-6140 8:45 AM ✕ Fire EMS" at bounding box center [49, 67] width 78 height 11
type input "2"
type input "1"
select select
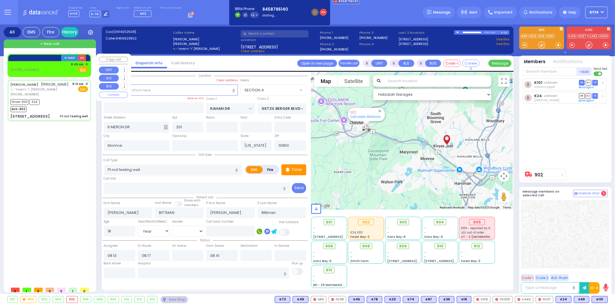
radio input "true"
select select
type input "08:45"
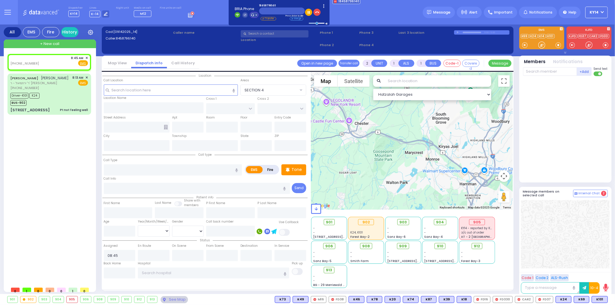
click at [251, 14] on icon at bounding box center [252, 15] width 3 height 3
click at [258, 31] on span "Speaker" at bounding box center [264, 30] width 12 height 3
click at [314, 15] on button "button" at bounding box center [316, 12] width 7 height 7
click at [17, 62] on rect at bounding box center [16, 62] width 5 height 5
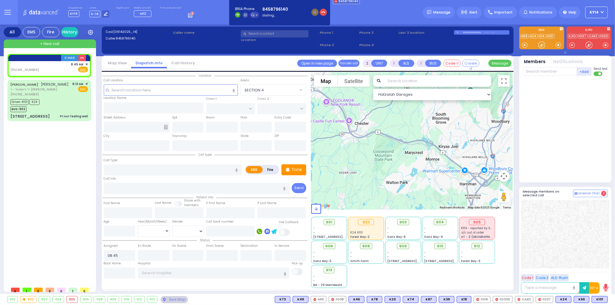
click at [252, 16] on link at bounding box center [254, 15] width 9 height 6
click at [258, 31] on span "Speaker" at bounding box center [264, 30] width 12 height 3
click at [80, 58] on button "button" at bounding box center [81, 58] width 7 height 6
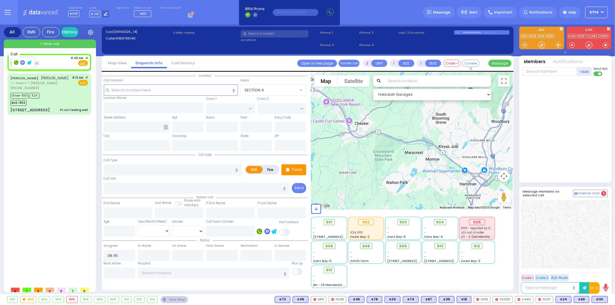
click at [15, 61] on rect at bounding box center [16, 62] width 5 height 5
click at [86, 57] on span "✕" at bounding box center [86, 58] width 3 height 5
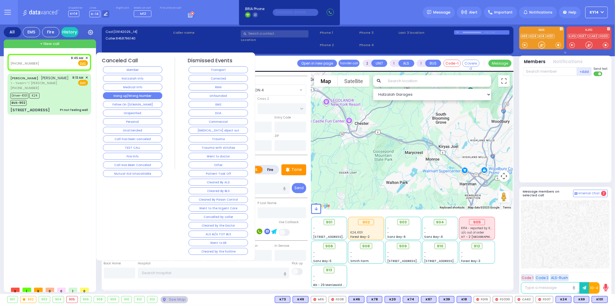
click at [122, 95] on button "Hang up/Wrong Number" at bounding box center [132, 95] width 59 height 7
